Goal: Task Accomplishment & Management: Manage account settings

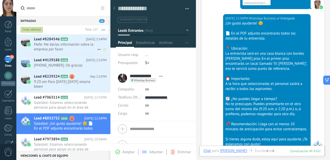
click at [64, 45] on span "Mafe: Me darías información sobre la empresa por favor" at bounding box center [65, 47] width 63 height 10
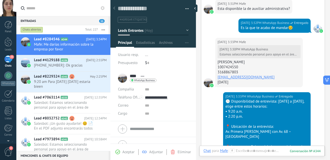
scroll to position [373, 0]
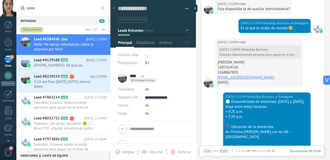
drag, startPoint x: 272, startPoint y: 61, endPoint x: 217, endPoint y: 63, distance: 54.4
click at [217, 63] on div "[DATE] 3:33PM [PERSON_NAME][DATE] 3:30PM WhatsApp Business [PERSON_NAME] 100742…" at bounding box center [259, 62] width 88 height 49
copy div "[PERSON_NAME]"
drag, startPoint x: 240, startPoint y: 65, endPoint x: 215, endPoint y: 67, distance: 24.5
click at [215, 67] on div "[DATE] 3:33PM [PERSON_NAME][DATE] 3:30PM WhatsApp Business [PERSON_NAME] 100742…" at bounding box center [259, 62] width 88 height 49
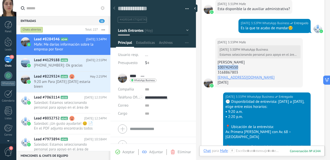
copy div "1007424550"
drag, startPoint x: 239, startPoint y: 72, endPoint x: 217, endPoint y: 70, distance: 22.2
click at [217, 70] on div "[DATE] 3:33PM [PERSON_NAME][DATE] 3:30PM WhatsApp Business [PERSON_NAME] 100742…" at bounding box center [259, 62] width 88 height 49
copy div "3168867803"
drag, startPoint x: 274, startPoint y: 78, endPoint x: 217, endPoint y: 75, distance: 57.7
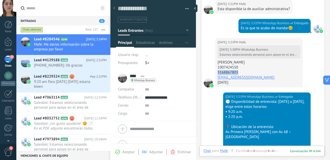
click at [217, 75] on div "[DATE] 3:33PM [PERSON_NAME][DATE] 3:30PM WhatsApp Business [PERSON_NAME] 100742…" at bounding box center [259, 62] width 88 height 49
copy link "[EMAIL_ADDRESS][DOMAIN_NAME]"
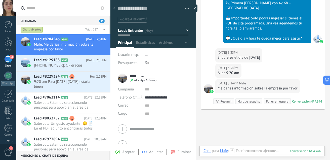
scroll to position [502, 0]
click at [266, 150] on div at bounding box center [262, 155] width 117 height 15
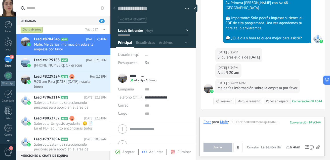
click at [318, 145] on icon at bounding box center [318, 147] width 4 height 4
click at [0, 0] on input "file" at bounding box center [0, 0] width 0 height 0
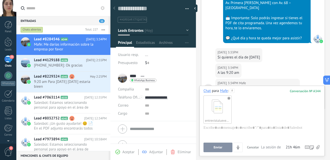
click at [218, 144] on button "Enviar" at bounding box center [218, 147] width 29 height 10
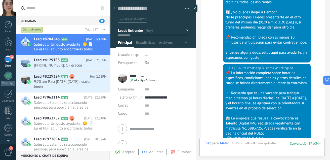
scroll to position [838, 0]
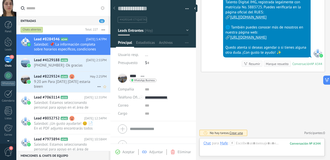
click at [77, 85] on span "9:20 am Para [DATE] [DATE] estaria bieen" at bounding box center [65, 84] width 63 height 10
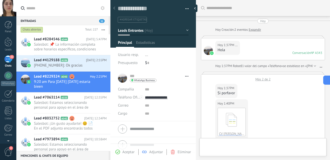
type textarea "**********"
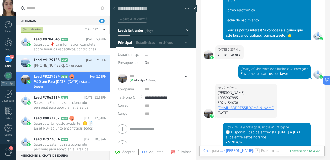
scroll to position [390, 0]
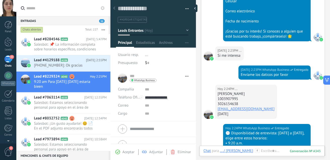
drag, startPoint x: 262, startPoint y: 90, endPoint x: 216, endPoint y: 88, distance: 46.9
click at [216, 88] on div "[DATE] 2:24PM ... [PERSON_NAME] 1003907995 3026154638 [EMAIL_ADDRESS][DOMAIN_NA…" at bounding box center [246, 102] width 62 height 34
copy div "[PERSON_NAME]"
drag, startPoint x: 240, startPoint y: 94, endPoint x: 218, endPoint y: 92, distance: 22.7
click at [218, 96] on div "1003907995" at bounding box center [246, 98] width 57 height 5
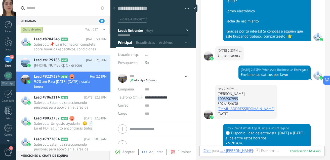
copy div "1003907995"
drag, startPoint x: 241, startPoint y: 98, endPoint x: 216, endPoint y: 97, distance: 25.9
click at [216, 97] on div "[DATE] 2:24PM ... [PERSON_NAME] 1003907995 3026154638 [EMAIL_ADDRESS][DOMAIN_NA…" at bounding box center [246, 102] width 62 height 34
copy div "3026154638"
drag, startPoint x: 254, startPoint y: 103, endPoint x: 217, endPoint y: 104, distance: 37.0
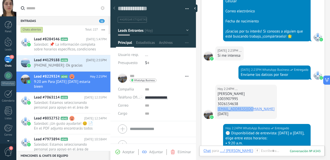
click at [217, 104] on div "[DATE] 2:24PM ... [PERSON_NAME] 1003907995 3026154638 [EMAIL_ADDRESS][DOMAIN_NA…" at bounding box center [246, 102] width 62 height 34
copy link "[EMAIL_ADDRESS][DOMAIN_NAME]"
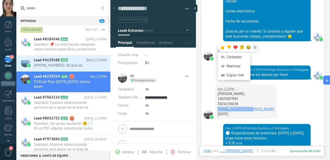
scroll to position [430, 0]
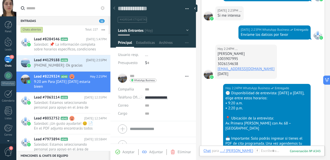
click at [286, 73] on div "[DATE] 2:24PM ... [PERSON_NAME] 1003907995 3026154638 [EMAIL_ADDRESS][DOMAIN_NA…" at bounding box center [263, 64] width 124 height 39
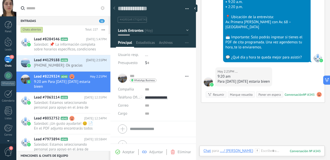
scroll to position [529, 0]
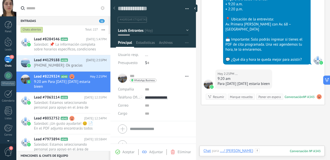
click at [280, 150] on div at bounding box center [262, 155] width 117 height 15
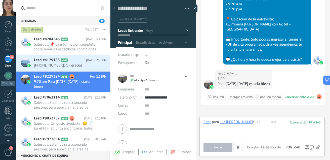
click at [319, 147] on use at bounding box center [318, 147] width 4 height 4
click at [0, 0] on input "file" at bounding box center [0, 0] width 0 height 0
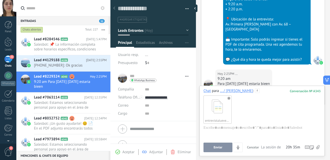
click at [220, 146] on span "Enviar" at bounding box center [218, 147] width 9 height 4
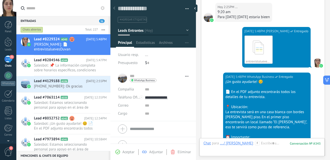
scroll to position [735, 0]
